Goal: Information Seeking & Learning: Find specific fact

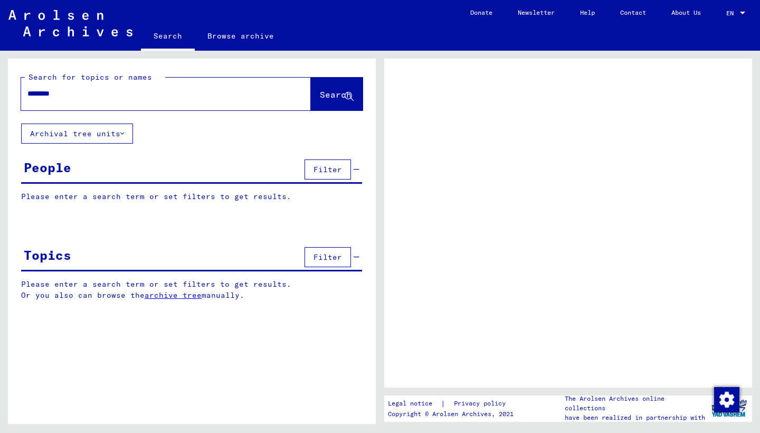
type input "********"
click at [320, 93] on span "Search" at bounding box center [336, 94] width 32 height 11
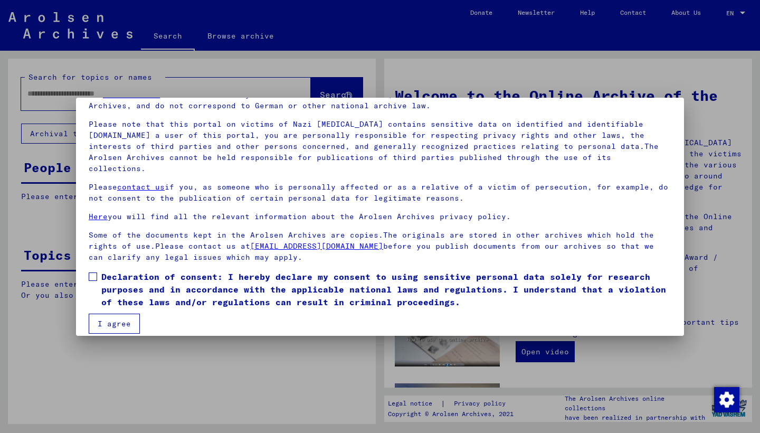
scroll to position [55, 0]
click at [92, 273] on span at bounding box center [93, 277] width 8 height 8
click at [111, 314] on button "I agree" at bounding box center [114, 324] width 51 height 20
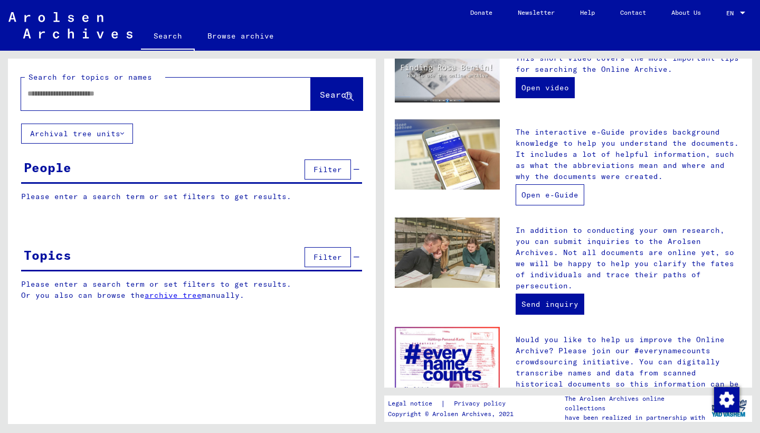
scroll to position [272, 0]
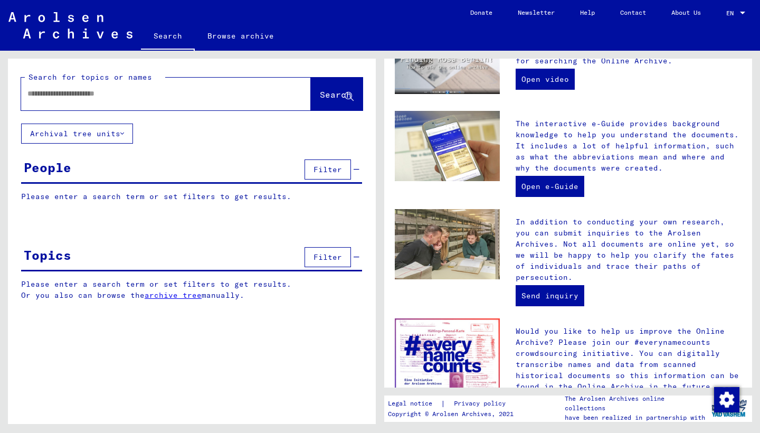
click at [33, 102] on div at bounding box center [150, 94] width 258 height 24
click at [32, 93] on input "text" at bounding box center [153, 93] width 252 height 11
click at [331, 88] on button "Search" at bounding box center [337, 94] width 52 height 33
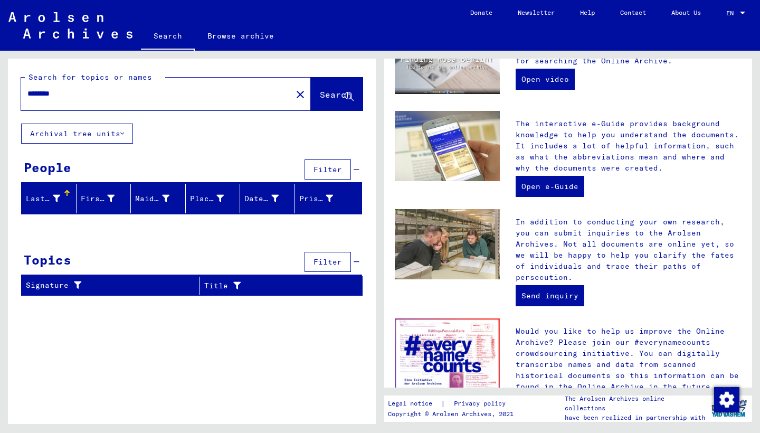
click at [67, 195] on div at bounding box center [66, 192] width 1 height 5
click at [123, 131] on icon at bounding box center [122, 133] width 4 height 7
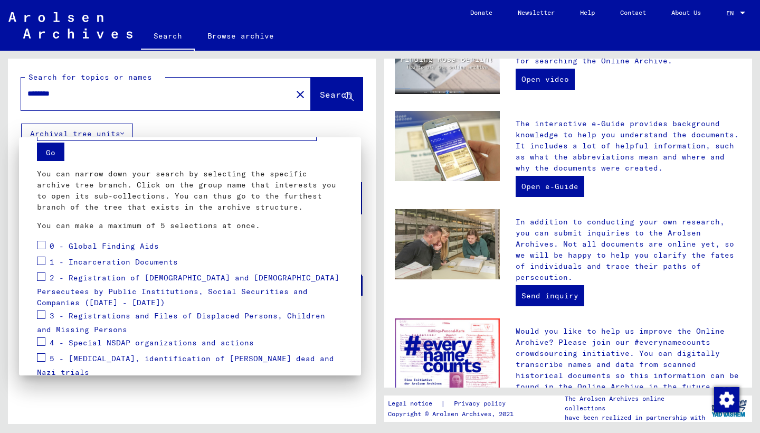
scroll to position [33, 0]
click at [42, 261] on span at bounding box center [41, 260] width 8 height 8
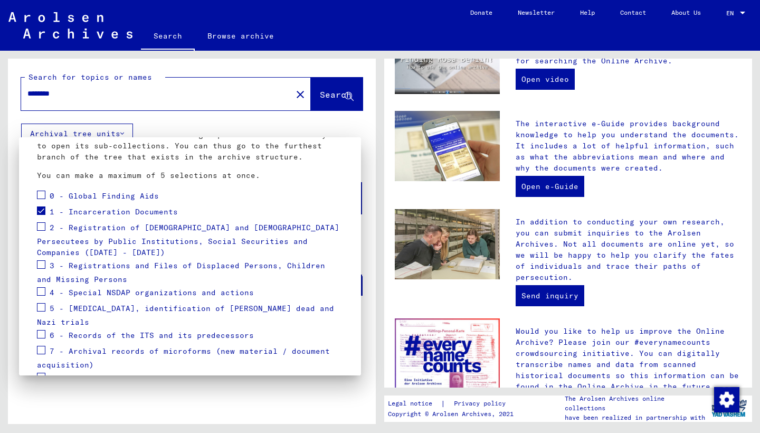
scroll to position [84, 0]
click at [41, 225] on span at bounding box center [41, 225] width 8 height 8
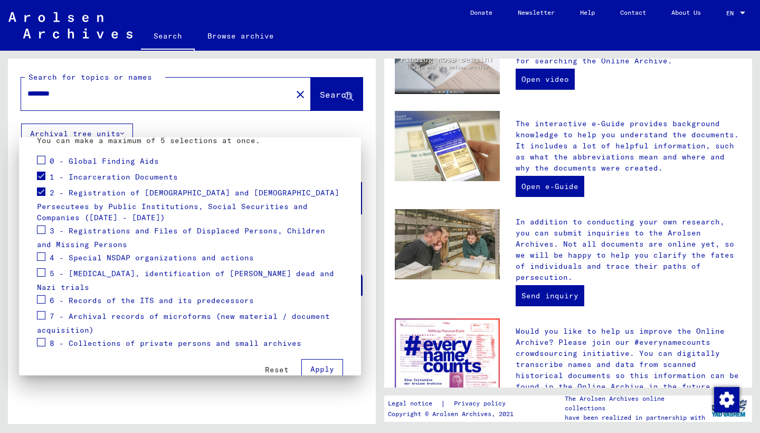
scroll to position [117, 0]
click at [43, 226] on span at bounding box center [41, 230] width 8 height 8
click at [43, 253] on span at bounding box center [41, 257] width 8 height 8
click at [325, 365] on span "Apply" at bounding box center [322, 369] width 24 height 9
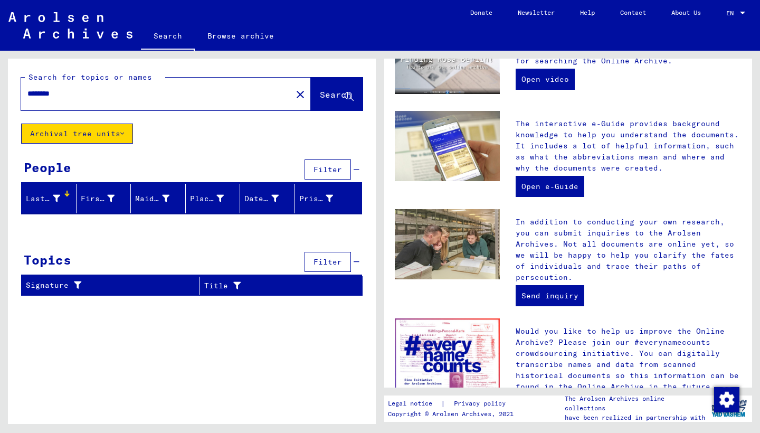
click at [328, 88] on button "Search" at bounding box center [337, 94] width 52 height 33
drag, startPoint x: 68, startPoint y: 96, endPoint x: 1, endPoint y: 96, distance: 67.0
click at [0, 96] on div "Search for topics or names ******** close Search Archival tree units People Fil…" at bounding box center [190, 237] width 380 height 373
type input "*"
click at [126, 129] on button "Archival tree units" at bounding box center [77, 133] width 112 height 20
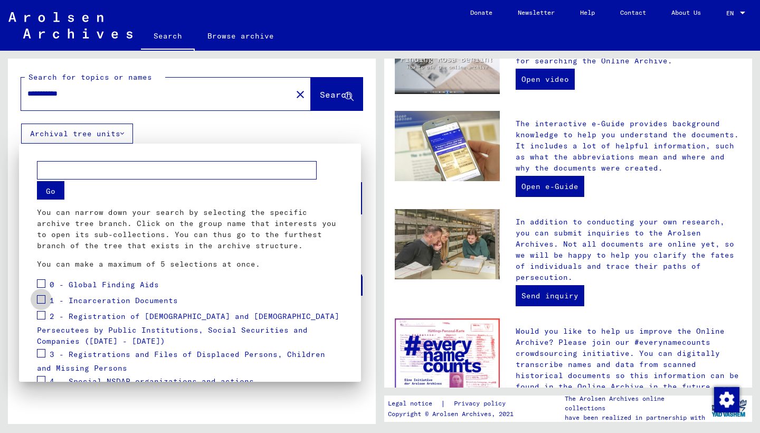
click at [43, 297] on span at bounding box center [41, 299] width 8 height 8
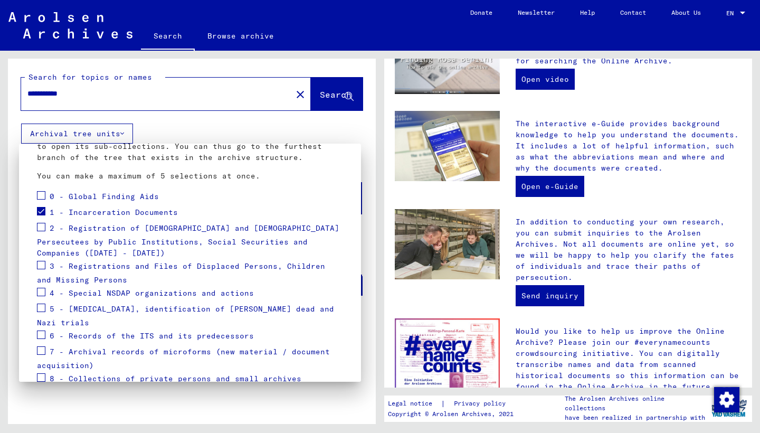
scroll to position [108, 0]
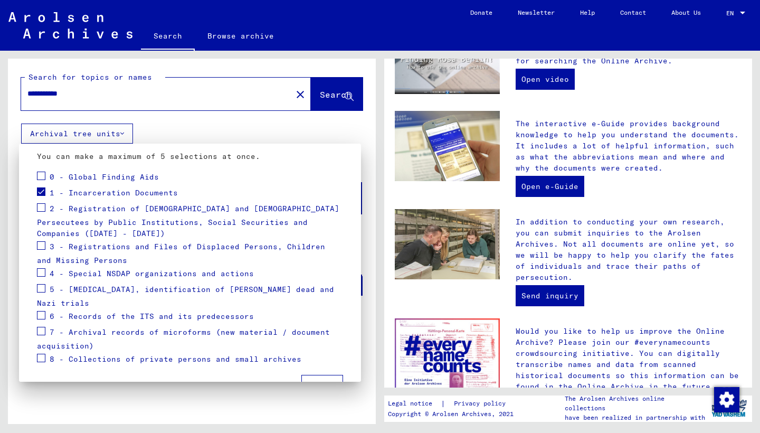
click at [35, 231] on mat-card "Go You can narrow down your search by selecting the specific archive tree branc…" at bounding box center [190, 225] width 317 height 352
click at [42, 241] on span at bounding box center [41, 245] width 8 height 8
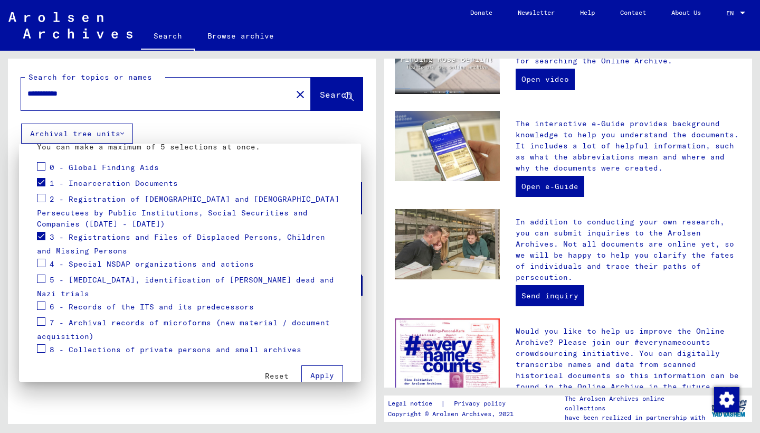
scroll to position [117, 0]
click at [37, 318] on span at bounding box center [41, 322] width 8 height 8
click at [320, 371] on span "Apply" at bounding box center [322, 375] width 24 height 9
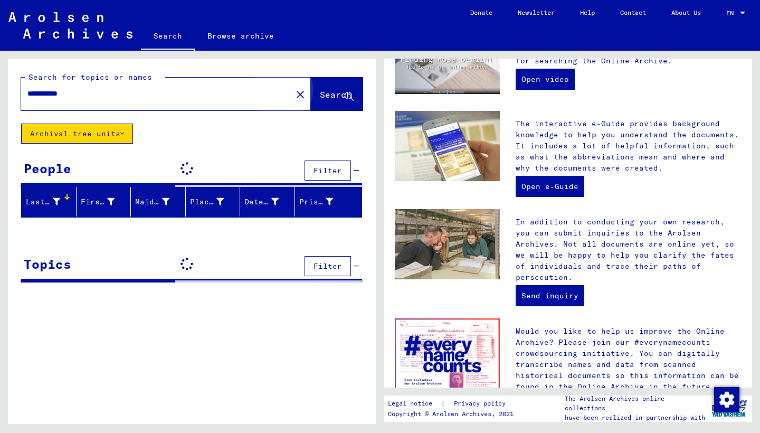
click at [325, 102] on button "Search" at bounding box center [337, 94] width 52 height 33
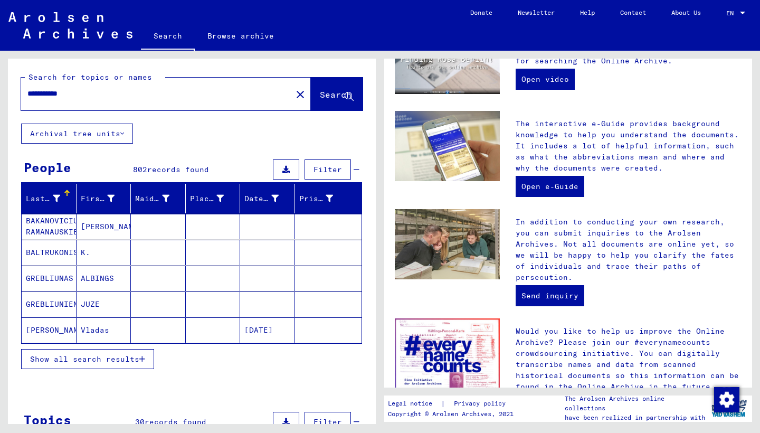
click at [30, 92] on input "**********" at bounding box center [153, 93] width 252 height 11
click at [88, 96] on input "**********" at bounding box center [153, 93] width 252 height 11
type input "**********"
click at [288, 171] on icon at bounding box center [285, 169] width 7 height 7
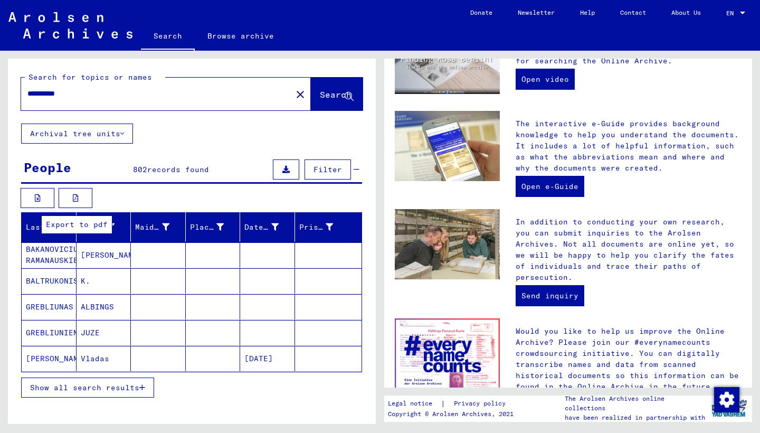
click at [81, 199] on button at bounding box center [76, 198] width 34 height 20
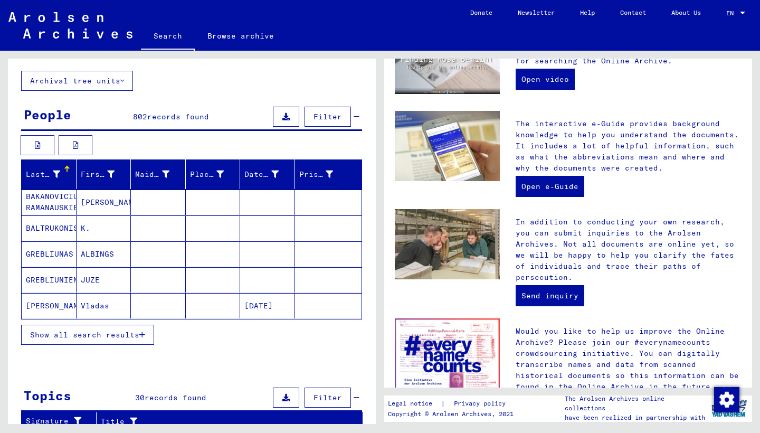
scroll to position [54, 0]
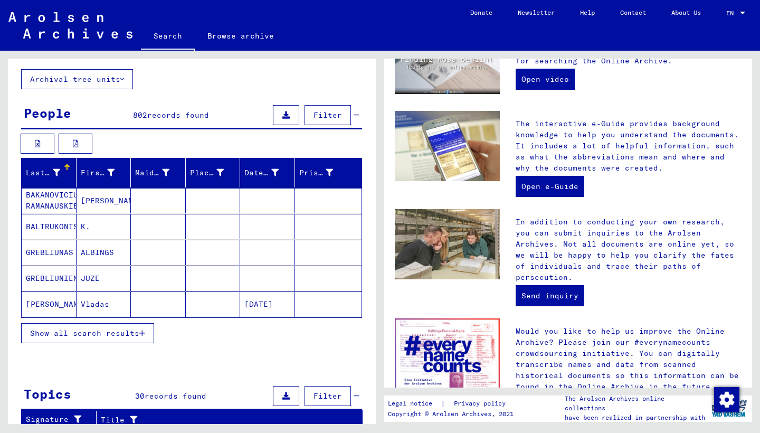
click at [99, 331] on span "Show all search results" at bounding box center [84, 332] width 109 height 9
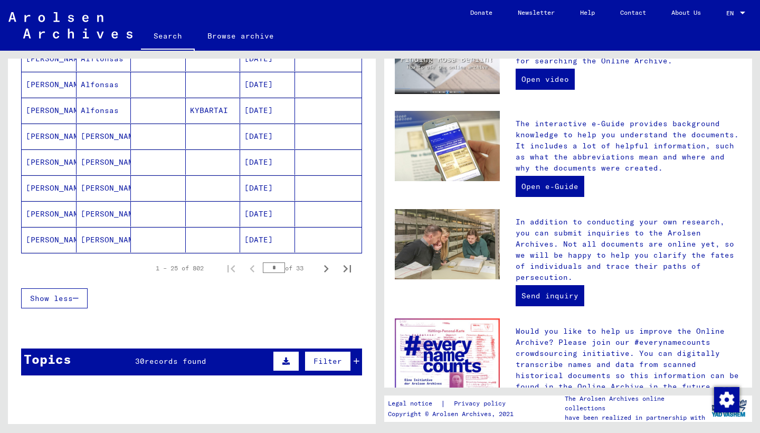
scroll to position [637, 0]
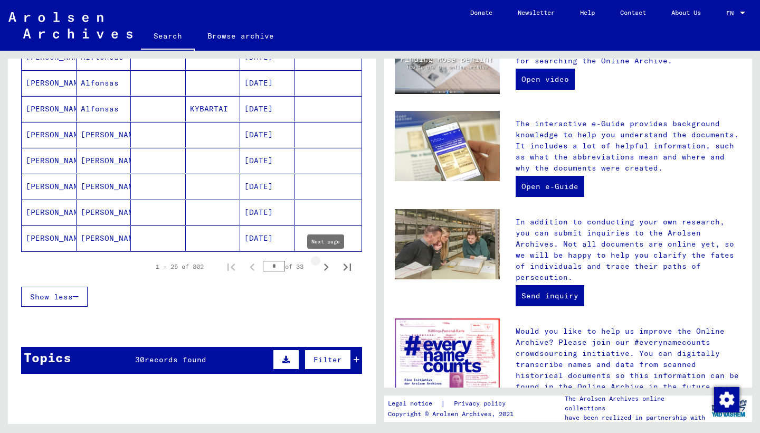
click at [326, 267] on icon "Next page" at bounding box center [326, 267] width 15 height 15
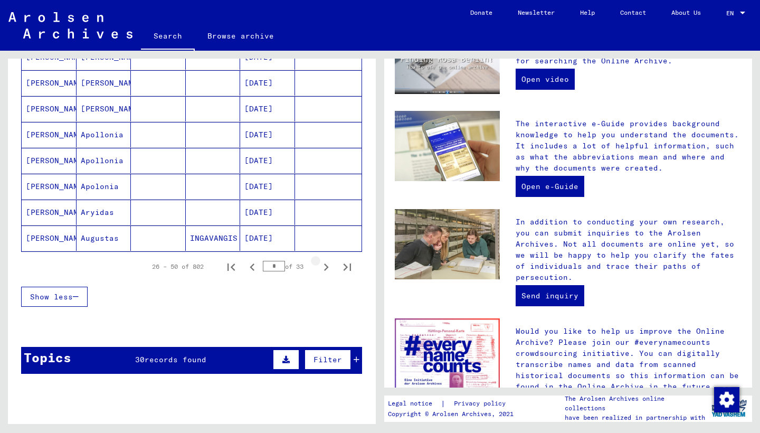
click at [327, 265] on icon "Next page" at bounding box center [326, 266] width 5 height 7
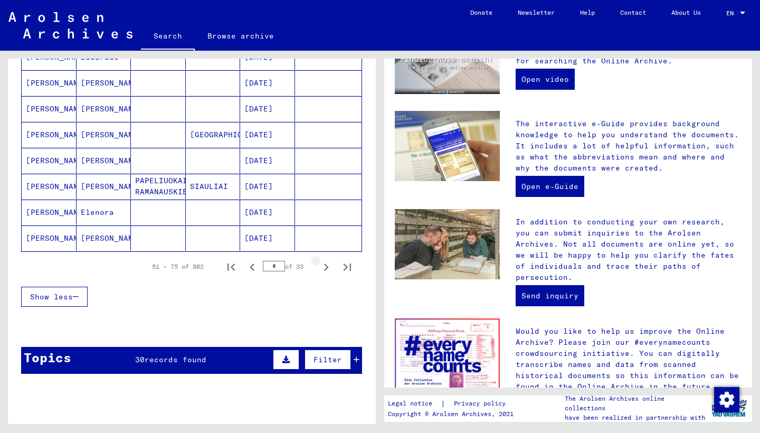
click at [327, 266] on icon "Next page" at bounding box center [326, 266] width 5 height 7
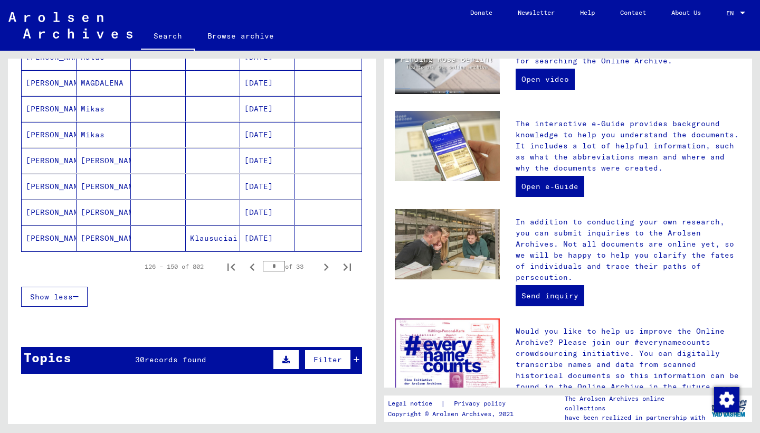
click at [327, 266] on icon "Next page" at bounding box center [326, 266] width 5 height 7
click at [252, 264] on icon "Previous page" at bounding box center [252, 267] width 15 height 15
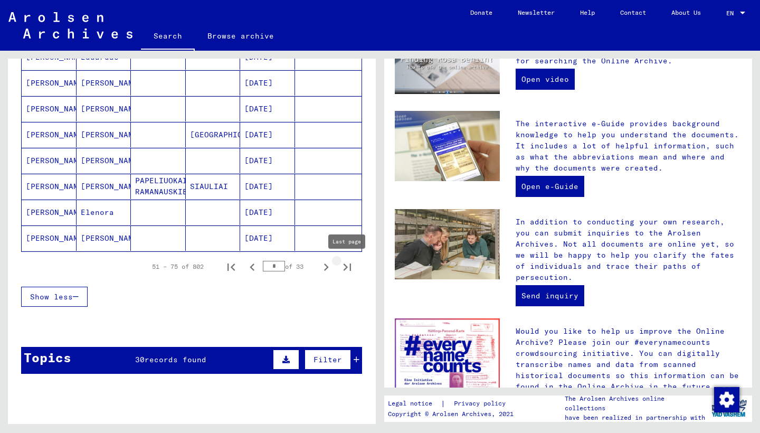
click at [346, 266] on icon "Last page" at bounding box center [347, 266] width 7 height 7
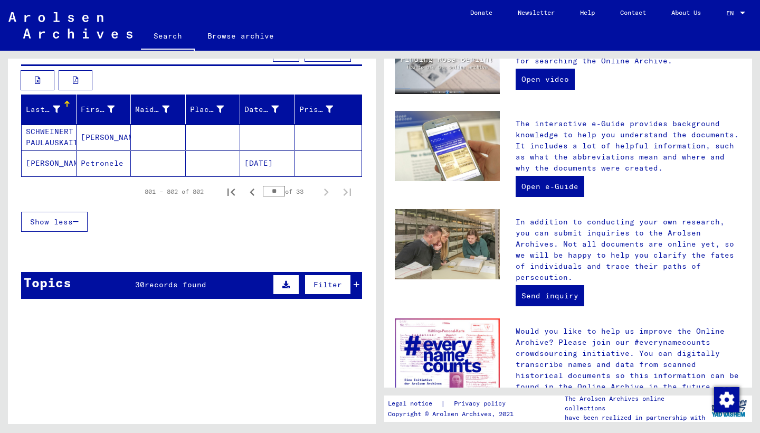
scroll to position [120, 0]
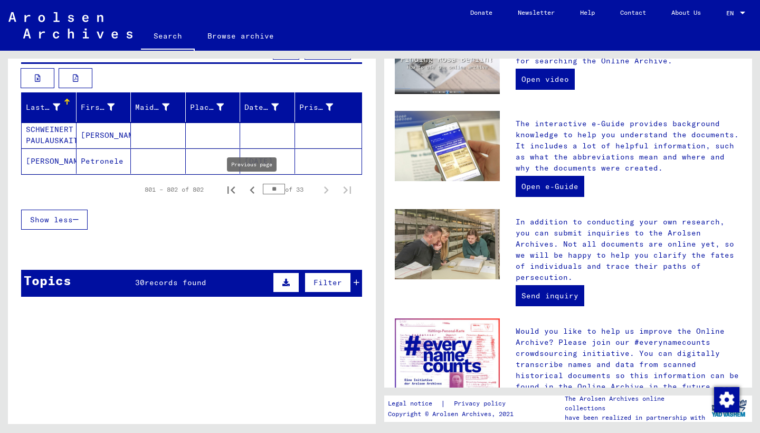
click at [251, 192] on icon "Previous page" at bounding box center [252, 190] width 15 height 15
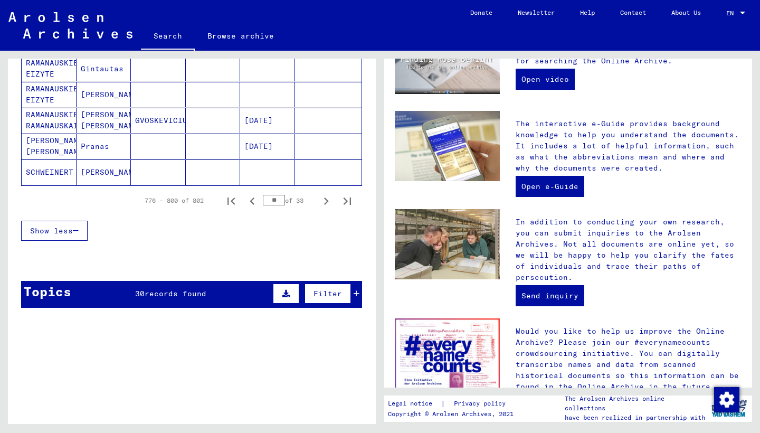
scroll to position [707, 0]
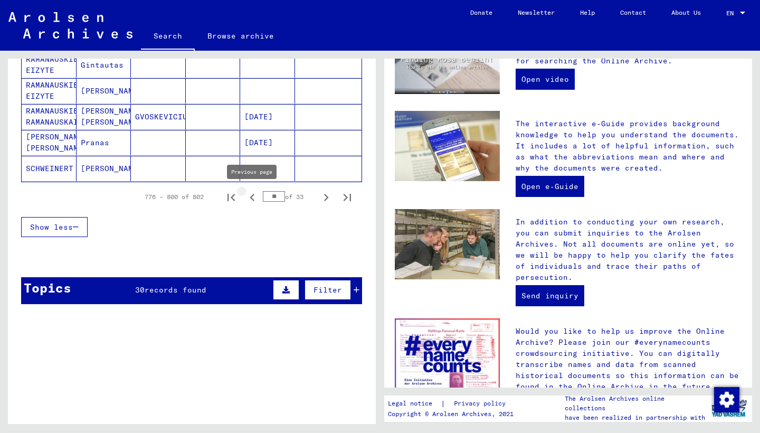
click at [251, 199] on icon "Previous page" at bounding box center [252, 197] width 15 height 15
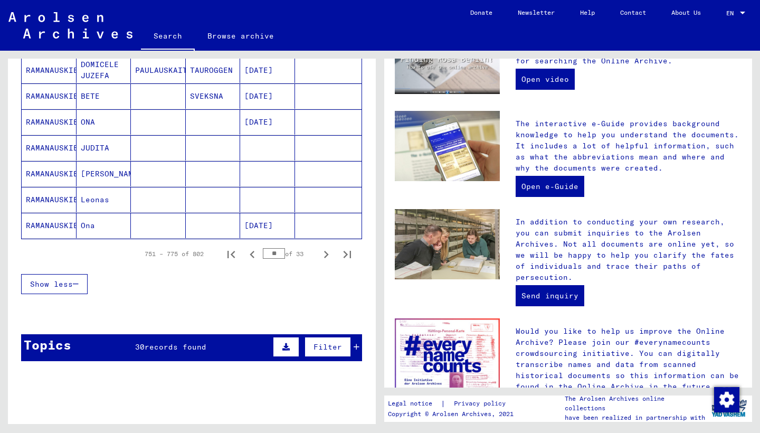
scroll to position [651, 0]
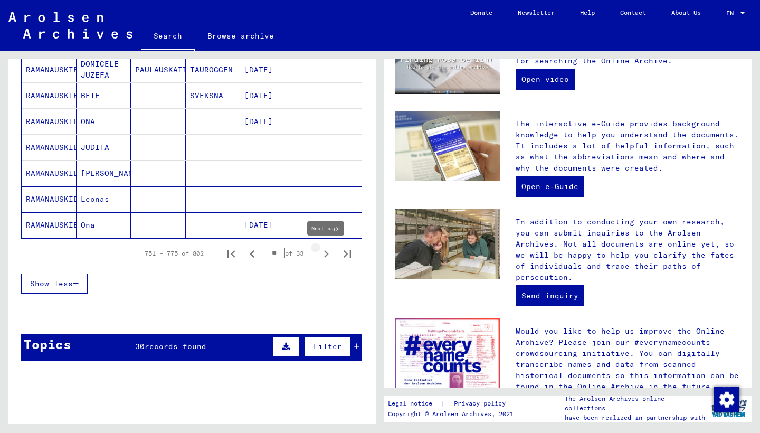
click at [327, 253] on icon "Next page" at bounding box center [326, 253] width 5 height 7
type input "**"
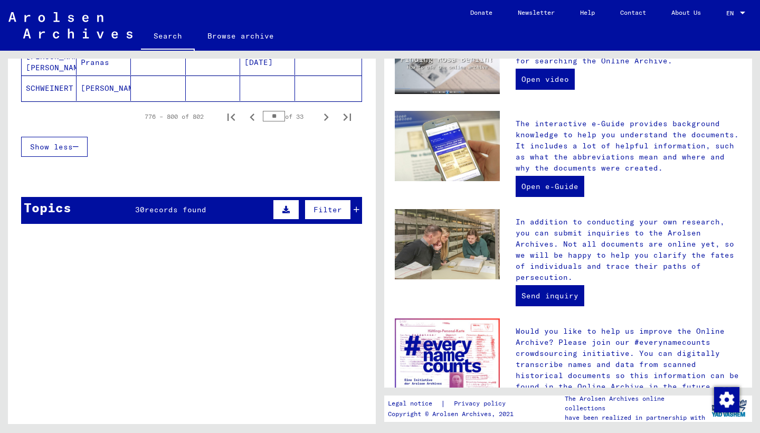
scroll to position [801, 0]
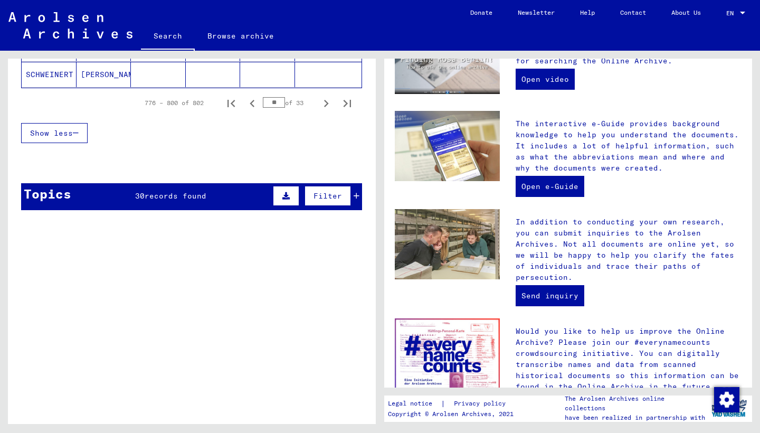
click at [218, 197] on div "Topics 30 records found Filter" at bounding box center [191, 196] width 341 height 27
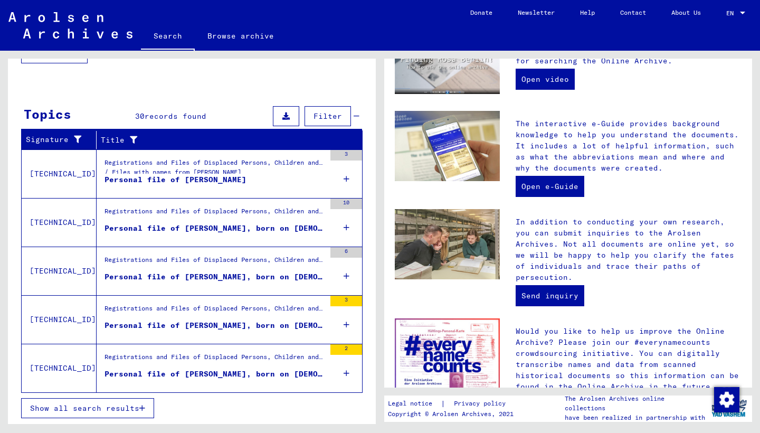
scroll to position [0, 0]
click at [139, 408] on span "Show all search results" at bounding box center [84, 407] width 109 height 9
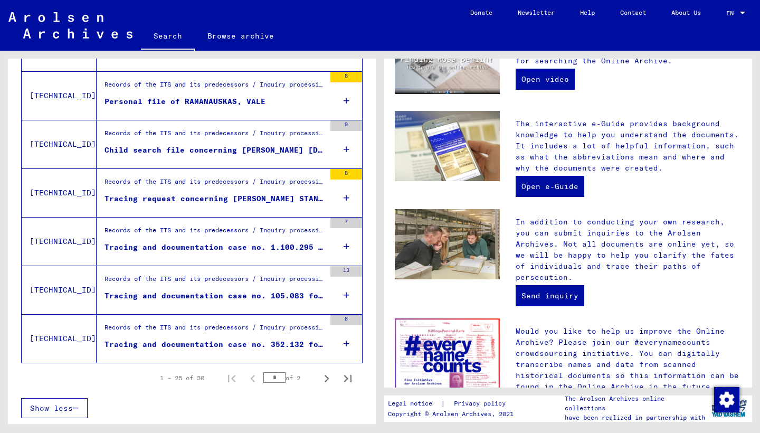
scroll to position [1144, 0]
click at [329, 381] on icon "Next page" at bounding box center [326, 378] width 15 height 15
type input "*"
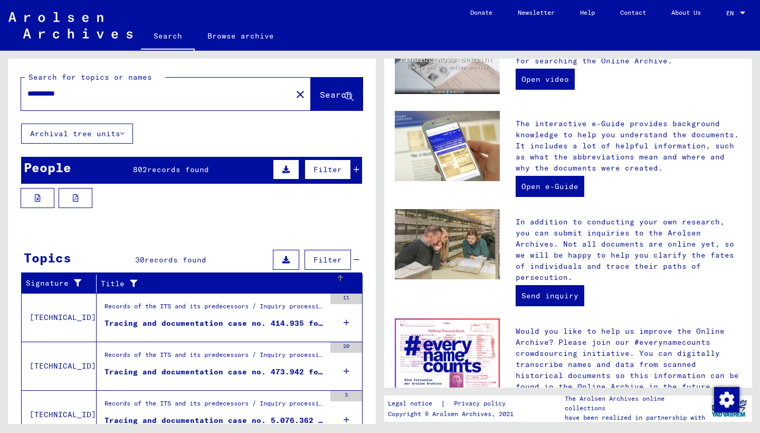
scroll to position [0, 0]
click at [87, 95] on input "**********" at bounding box center [153, 93] width 252 height 11
click at [330, 95] on span "Search" at bounding box center [336, 94] width 32 height 11
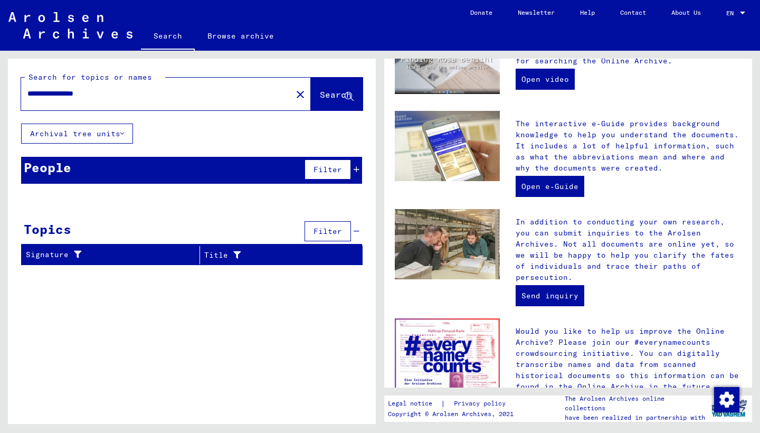
click at [116, 103] on div "**********" at bounding box center [150, 94] width 258 height 24
click at [115, 92] on input "**********" at bounding box center [153, 93] width 252 height 11
type input "*"
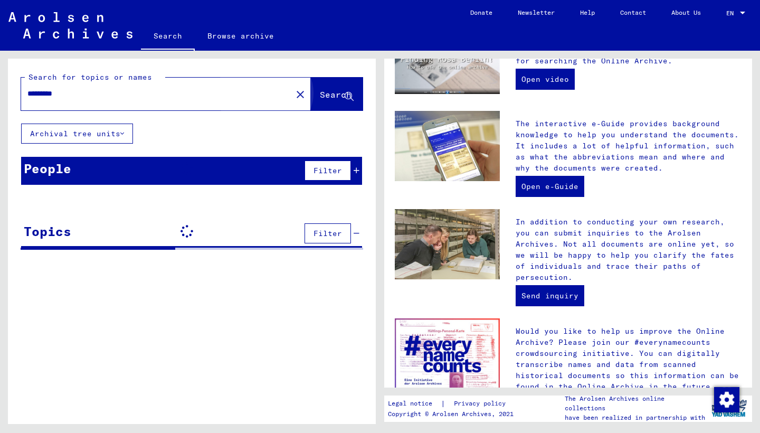
click at [311, 105] on button "Search" at bounding box center [337, 94] width 52 height 33
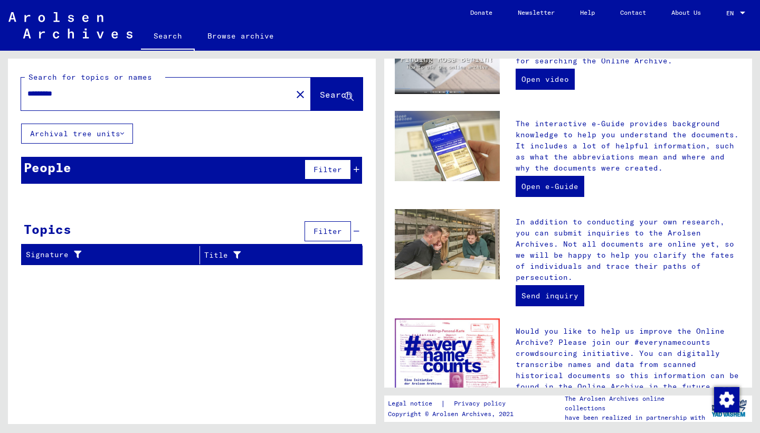
click at [83, 96] on input "*********" at bounding box center [153, 93] width 252 height 11
type input "*********"
click at [320, 97] on span "Search" at bounding box center [336, 94] width 32 height 11
click at [113, 130] on button "Archival tree units" at bounding box center [77, 133] width 112 height 20
